Goal: Transaction & Acquisition: Purchase product/service

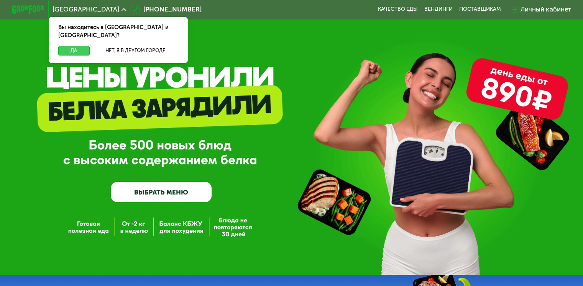
click at [77, 46] on button "Да" at bounding box center [73, 51] width 31 height 10
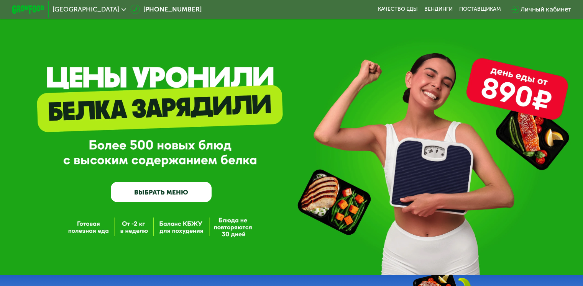
click at [164, 193] on link "ВЫБРАТЬ МЕНЮ" at bounding box center [161, 192] width 101 height 20
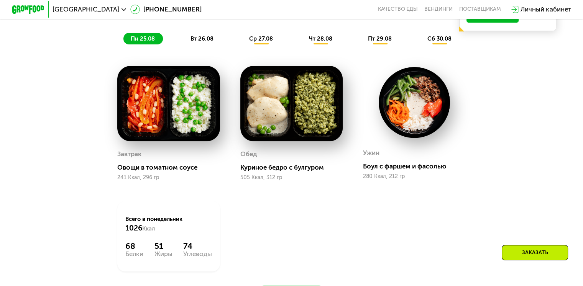
scroll to position [345, 0]
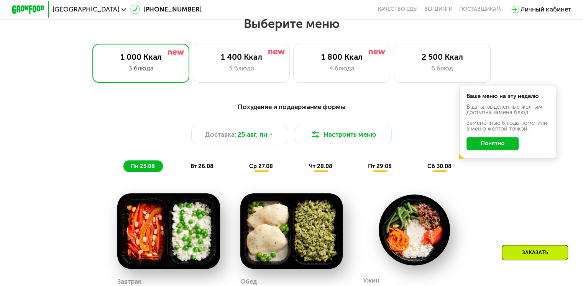
click at [496, 150] on button "Понятно" at bounding box center [492, 143] width 52 height 13
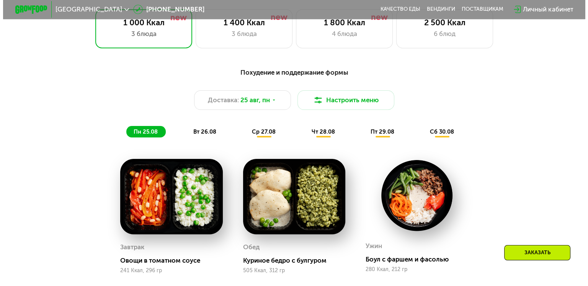
scroll to position [383, 0]
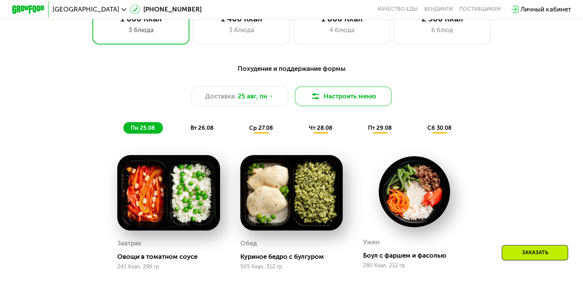
click at [317, 101] on img at bounding box center [315, 97] width 10 height 10
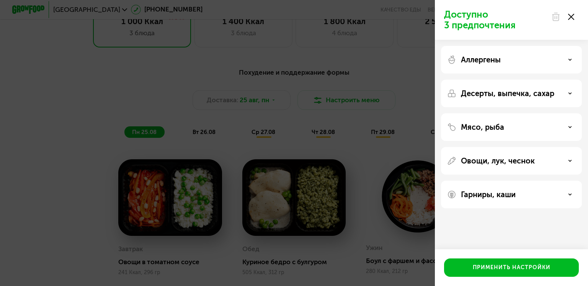
click at [569, 61] on icon at bounding box center [570, 60] width 4 height 4
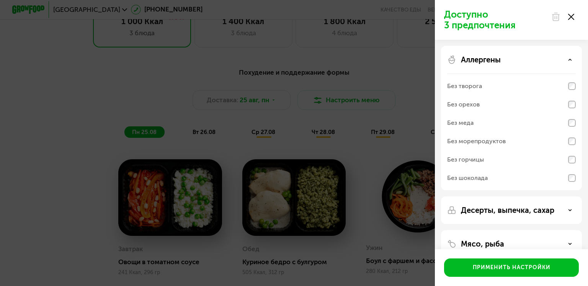
click at [568, 60] on icon at bounding box center [570, 60] width 4 height 4
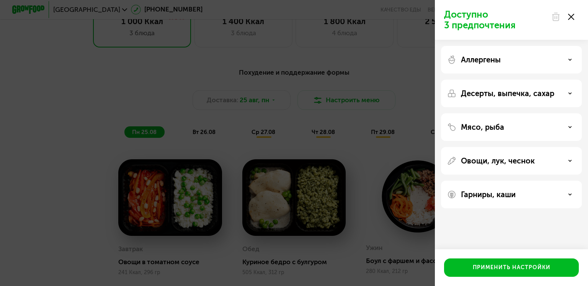
click at [573, 94] on div "Десерты, выпечка, сахар" at bounding box center [511, 93] width 129 height 9
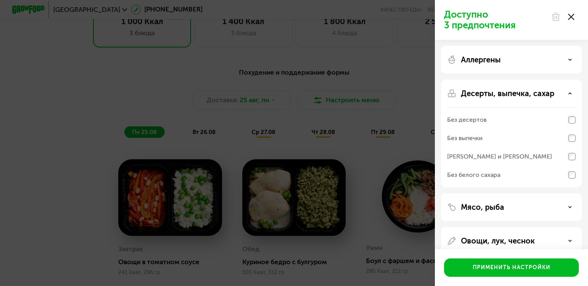
click at [573, 94] on div "Десерты, выпечка, сахар" at bounding box center [511, 93] width 129 height 9
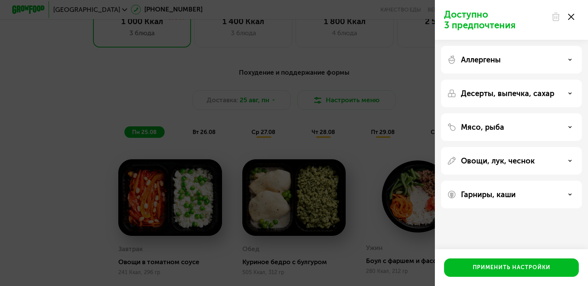
click at [571, 159] on icon at bounding box center [570, 161] width 4 height 4
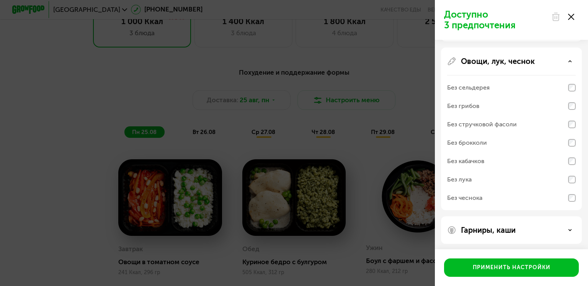
scroll to position [101, 0]
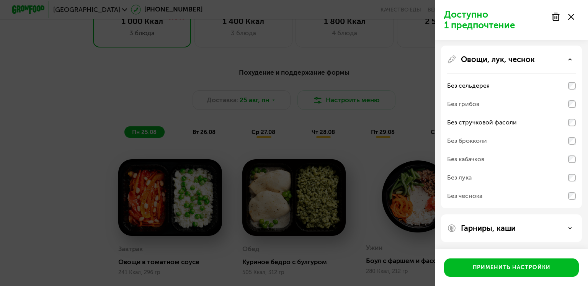
click at [569, 226] on icon at bounding box center [570, 228] width 4 height 4
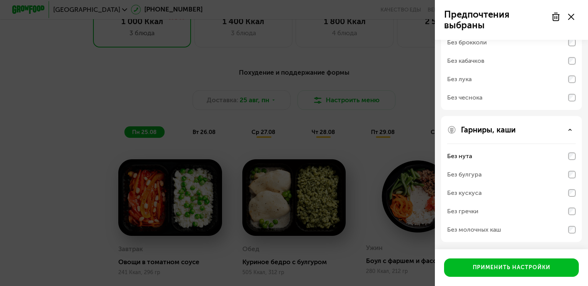
scroll to position [0, 0]
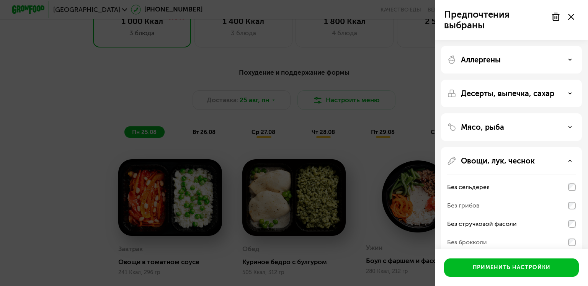
click at [565, 58] on div "Аллергены" at bounding box center [511, 59] width 129 height 9
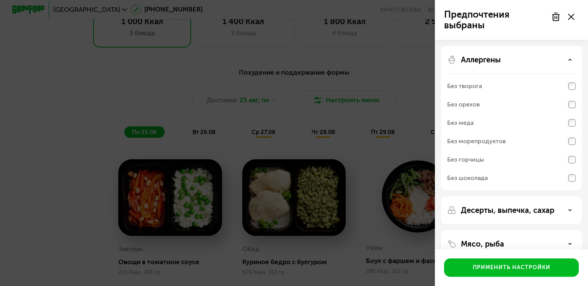
click at [564, 59] on div "Аллергены" at bounding box center [511, 59] width 129 height 9
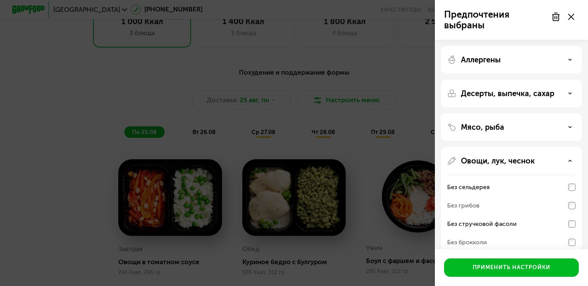
click at [571, 89] on div "Десерты, выпечка, сахар" at bounding box center [511, 93] width 129 height 9
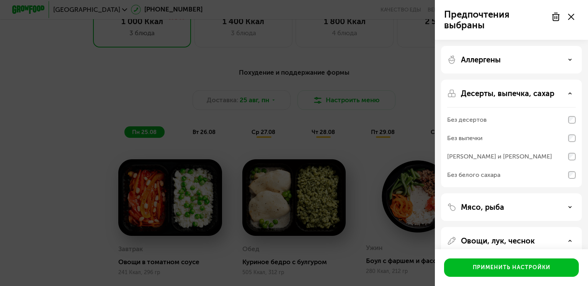
click at [571, 89] on div "Десерты, выпечка, сахар" at bounding box center [511, 93] width 129 height 9
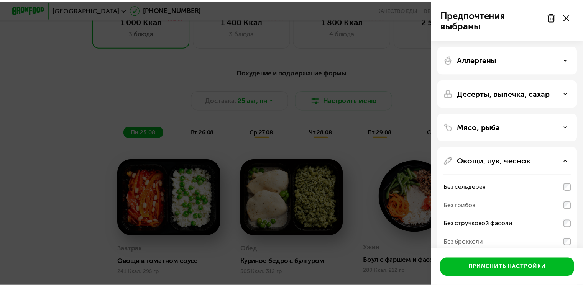
scroll to position [200, 0]
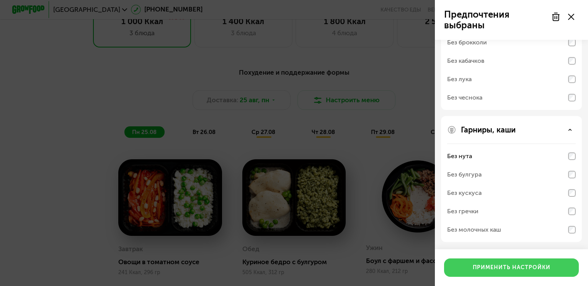
click at [503, 264] on button "Применить настройки" at bounding box center [511, 268] width 135 height 18
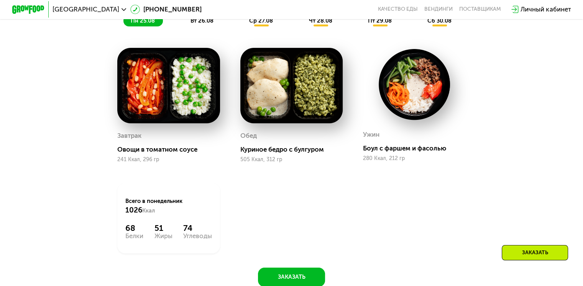
scroll to position [383, 0]
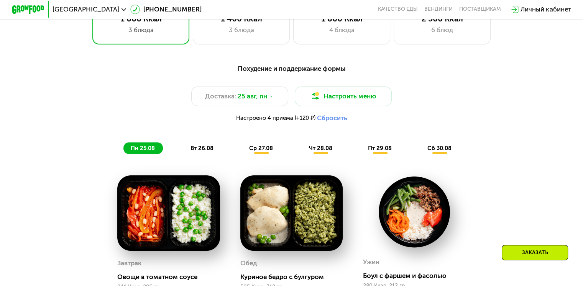
click at [257, 151] on span "ср 27.08" at bounding box center [261, 148] width 24 height 7
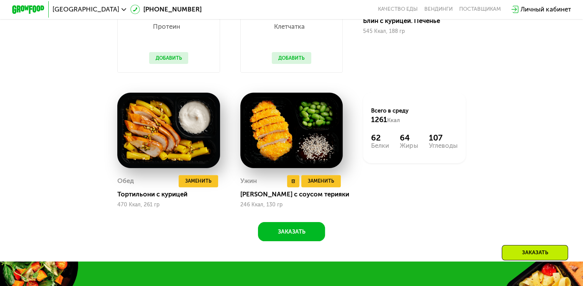
scroll to position [479, 0]
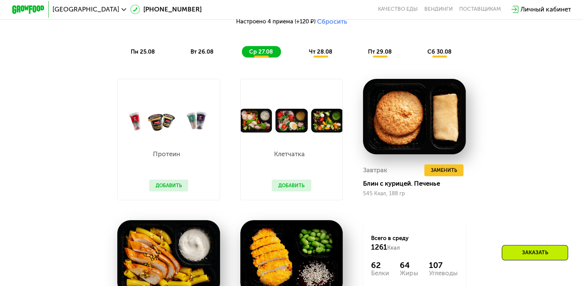
click at [327, 55] on span "чт 28.08" at bounding box center [319, 51] width 23 height 7
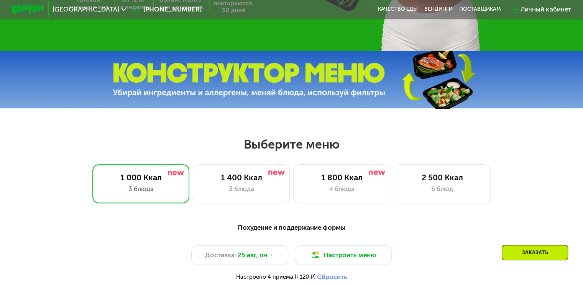
scroll to position [0, 0]
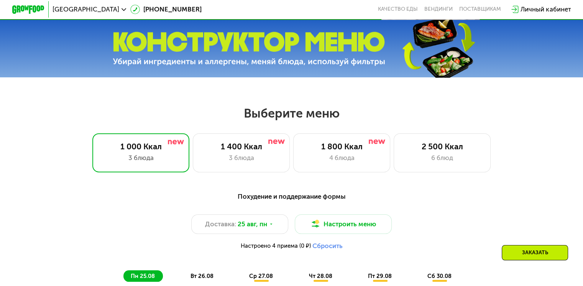
scroll to position [383, 0]
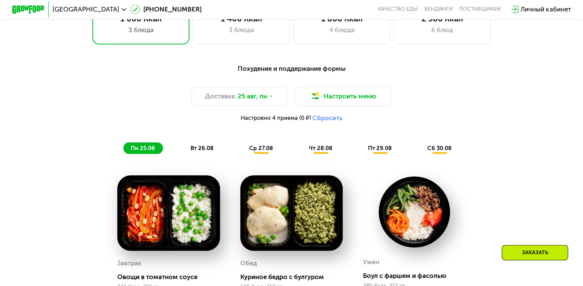
click at [320, 152] on span "чт 28.08" at bounding box center [319, 148] width 23 height 7
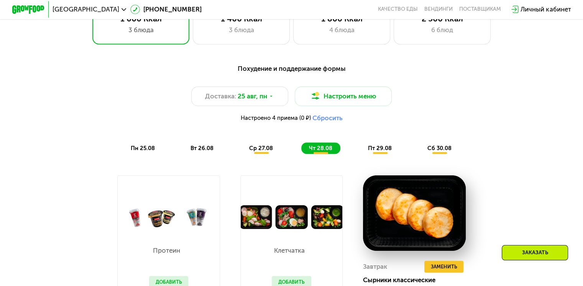
click at [380, 152] on span "пт 29.08" at bounding box center [380, 148] width 24 height 7
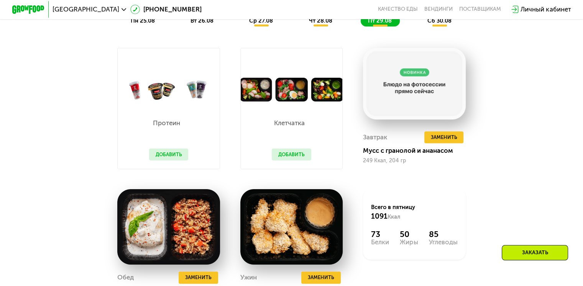
scroll to position [638, 0]
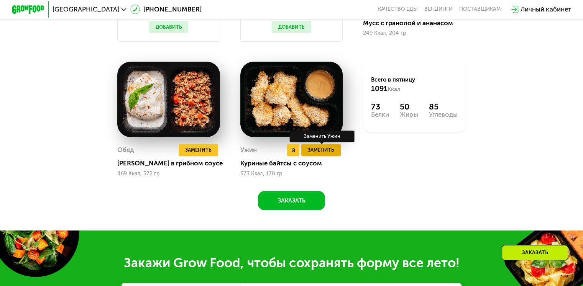
click at [314, 154] on span "Заменить" at bounding box center [321, 150] width 26 height 8
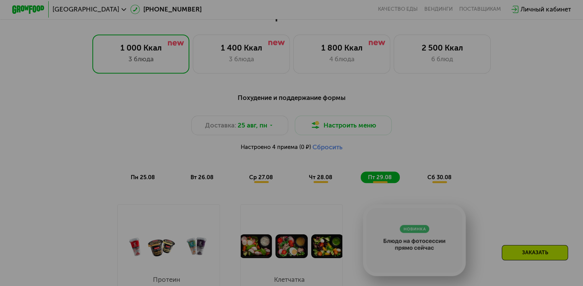
scroll to position [511, 0]
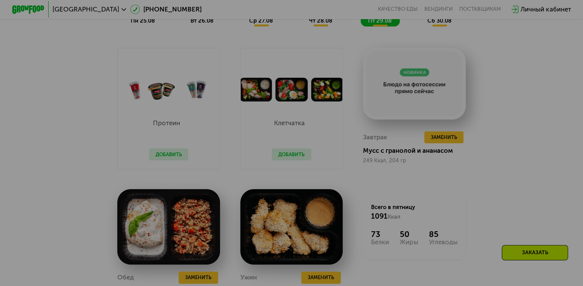
click at [408, 88] on div at bounding box center [291, 143] width 583 height 286
click at [342, 216] on div at bounding box center [291, 143] width 583 height 286
click at [225, 219] on div at bounding box center [291, 143] width 583 height 286
click at [332, 218] on div at bounding box center [291, 143] width 583 height 286
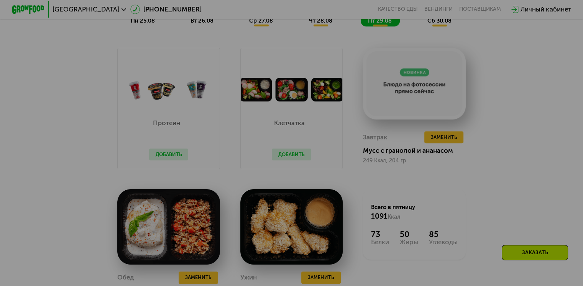
click at [332, 218] on div at bounding box center [291, 143] width 583 height 286
click at [331, 218] on div at bounding box center [291, 143] width 583 height 286
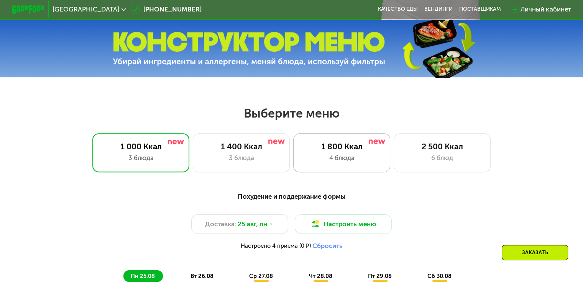
scroll to position [383, 0]
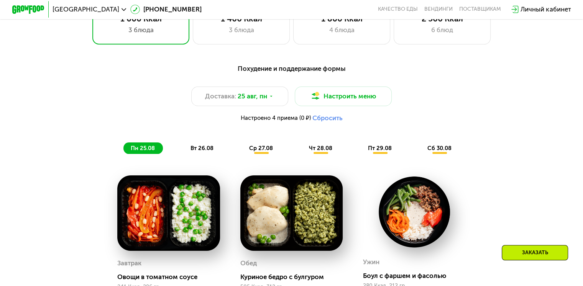
click at [375, 149] on span "пт 29.08" at bounding box center [380, 148] width 24 height 7
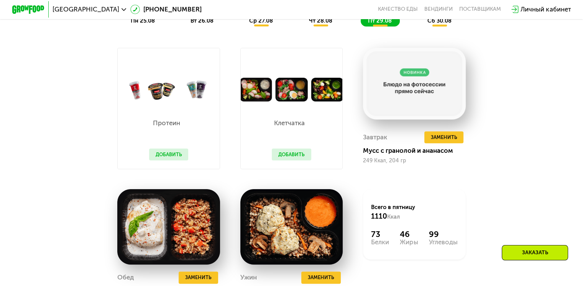
scroll to position [638, 0]
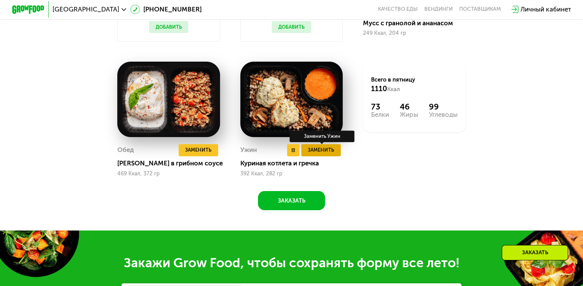
click at [327, 154] on span "Заменить" at bounding box center [321, 150] width 26 height 8
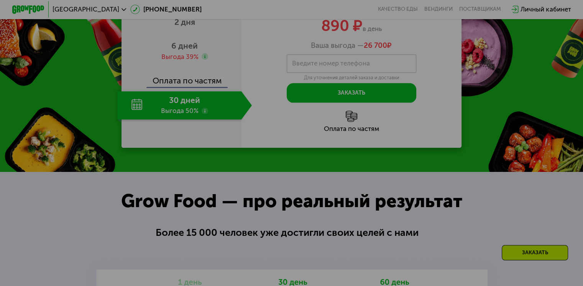
scroll to position [1404, 0]
